Goal: Browse casually: Explore the website without a specific task or goal

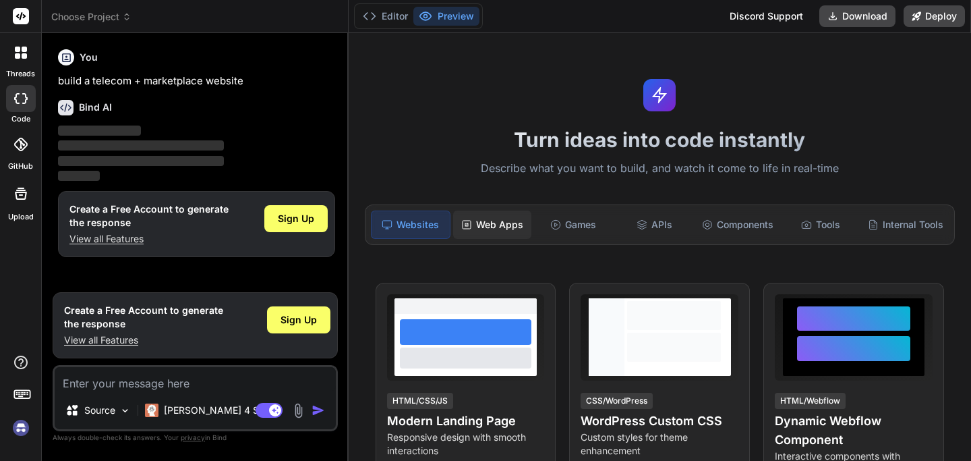
click at [504, 223] on div "Web Apps" at bounding box center [492, 224] width 78 height 28
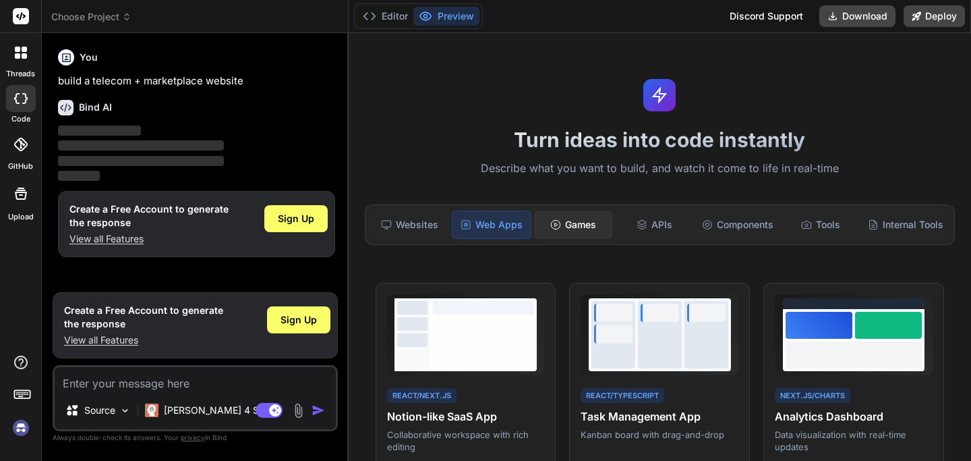
click at [572, 219] on div "Games" at bounding box center [573, 224] width 78 height 28
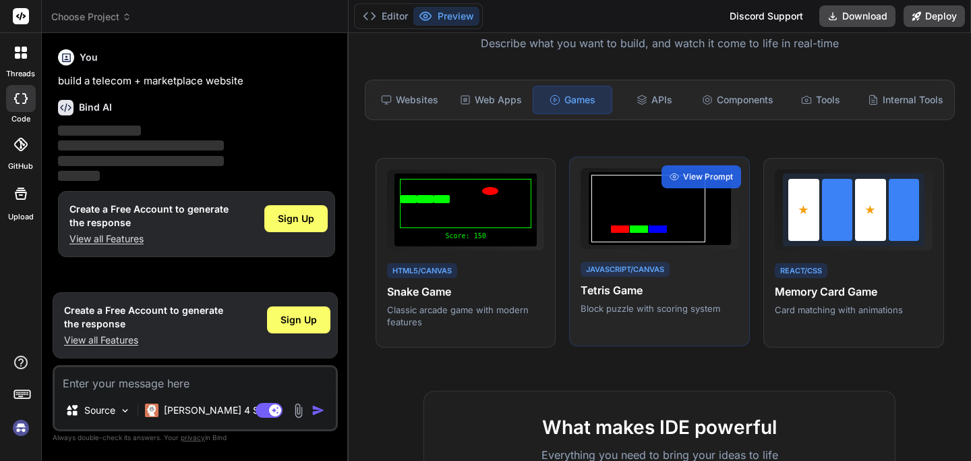
scroll to position [33, 0]
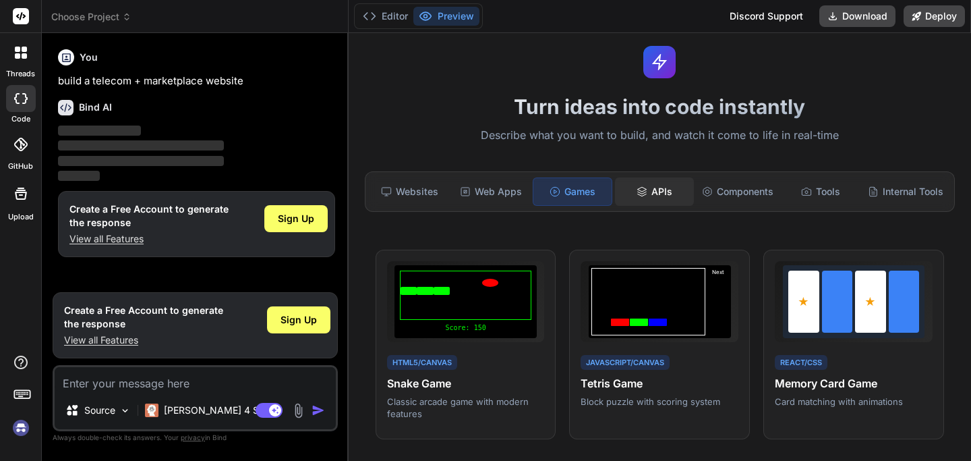
click at [658, 198] on div "APIs" at bounding box center [654, 191] width 78 height 28
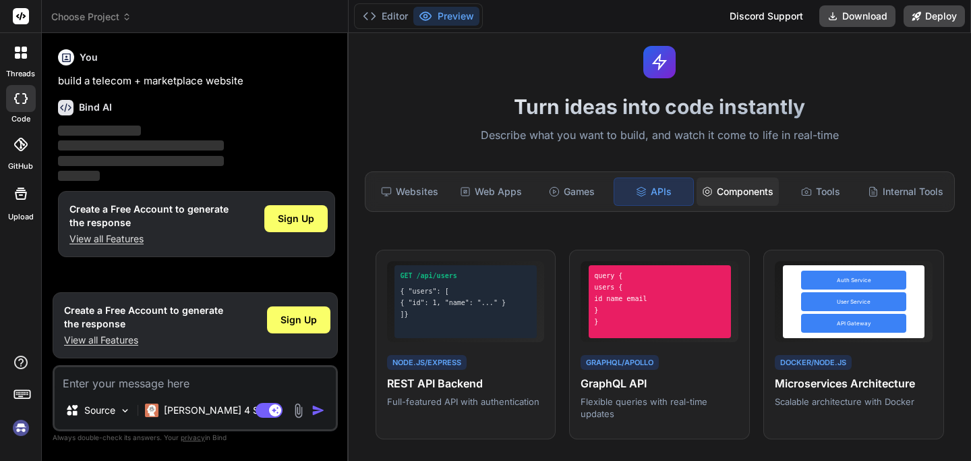
click at [743, 196] on div "Components" at bounding box center [738, 191] width 82 height 28
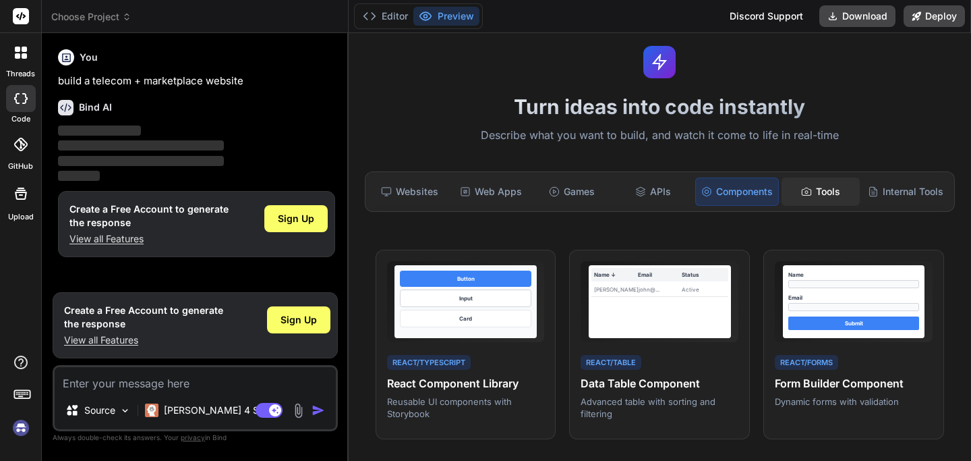
click at [812, 198] on div "Tools" at bounding box center [821, 191] width 78 height 28
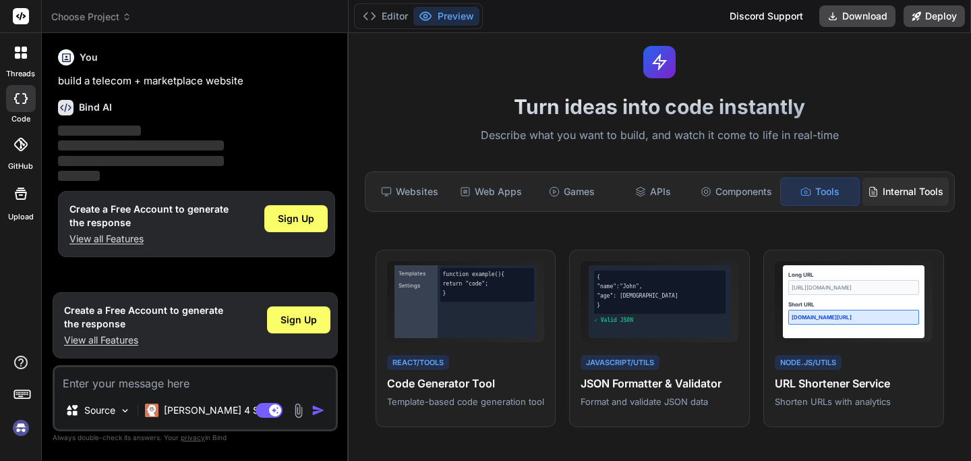
click at [891, 198] on div "Internal Tools" at bounding box center [905, 191] width 86 height 28
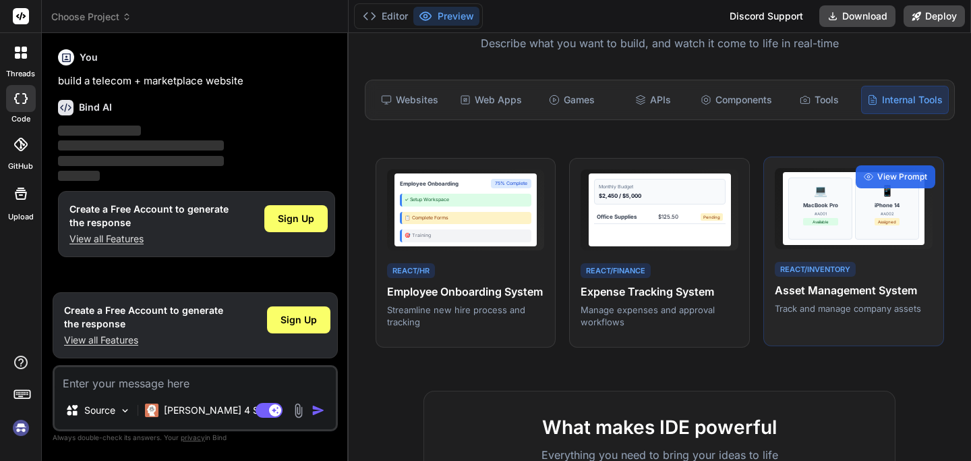
scroll to position [105, 0]
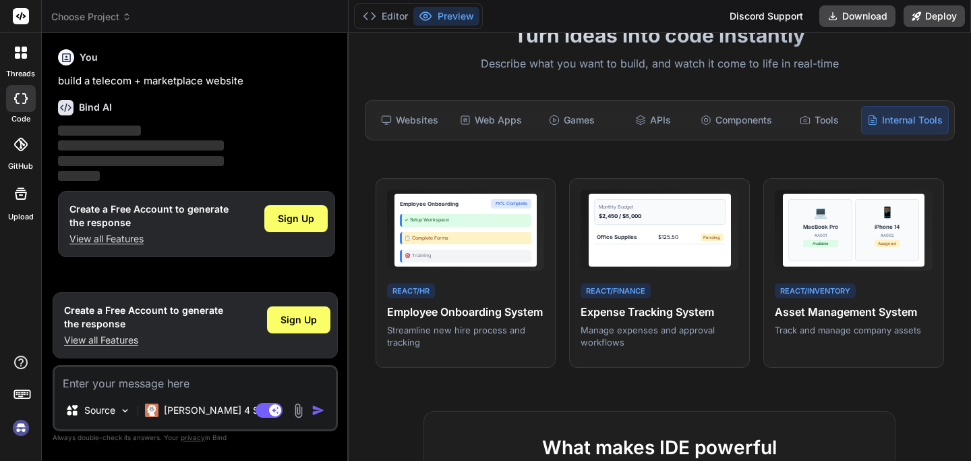
click at [24, 57] on icon at bounding box center [24, 55] width 5 height 5
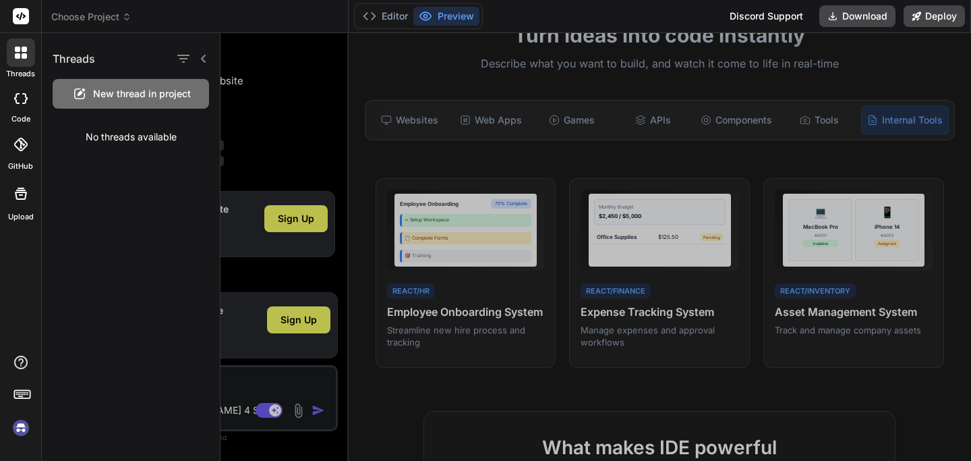
click at [22, 95] on icon at bounding box center [20, 98] width 13 height 11
type textarea "x"
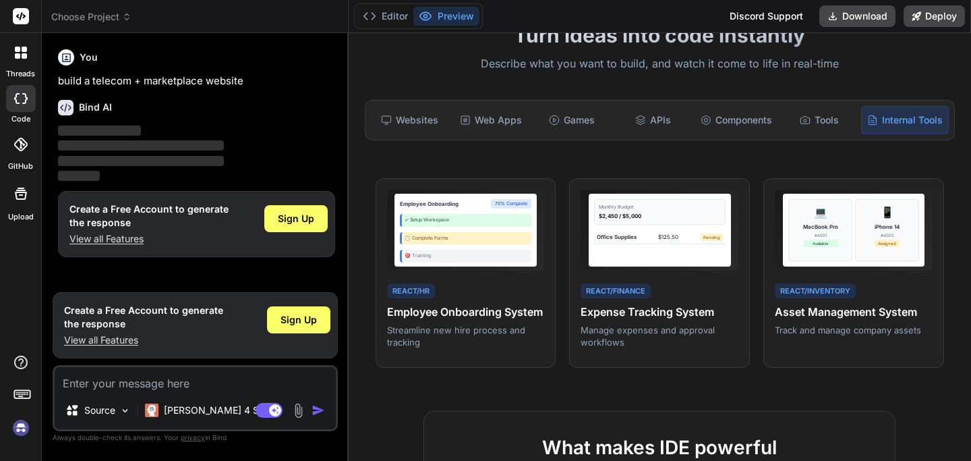
click at [20, 150] on icon at bounding box center [20, 144] width 13 height 13
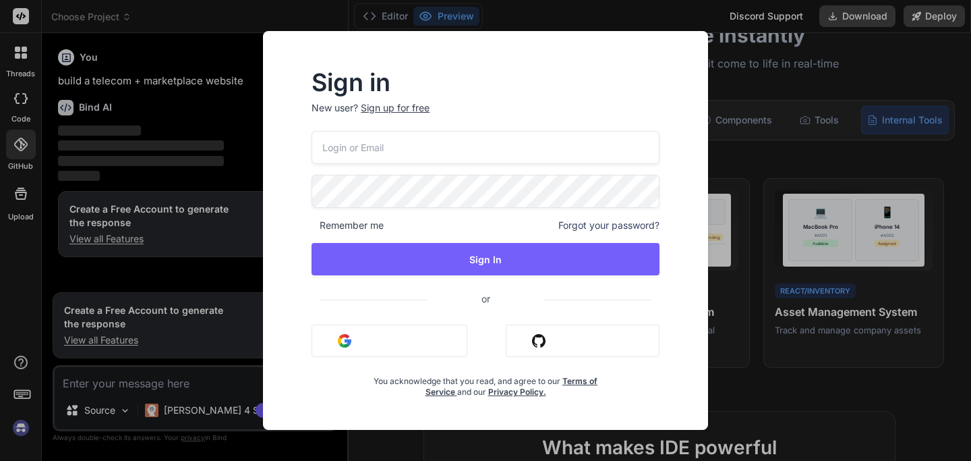
click at [20, 204] on div "Sign in New user? Sign up for free Remember me Forgot your password? Sign In or…" at bounding box center [485, 230] width 971 height 461
